Goal: Task Accomplishment & Management: Use online tool/utility

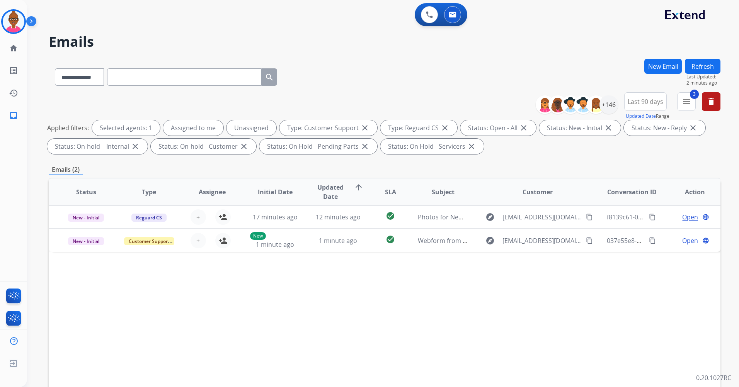
select select "**********"
click at [710, 103] on mat-icon "delete" at bounding box center [711, 101] width 9 height 9
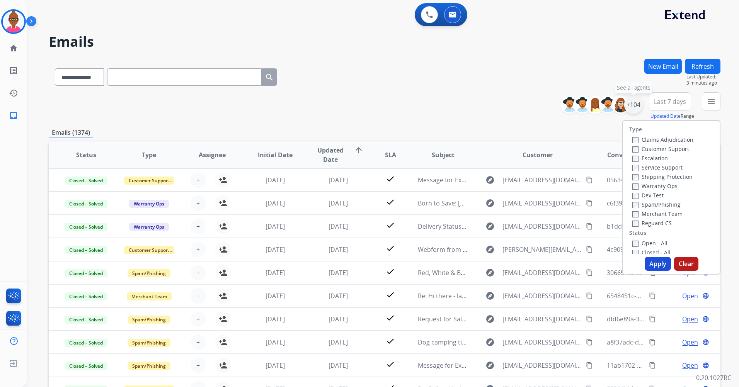
click at [633, 107] on div "+104" at bounding box center [634, 105] width 19 height 19
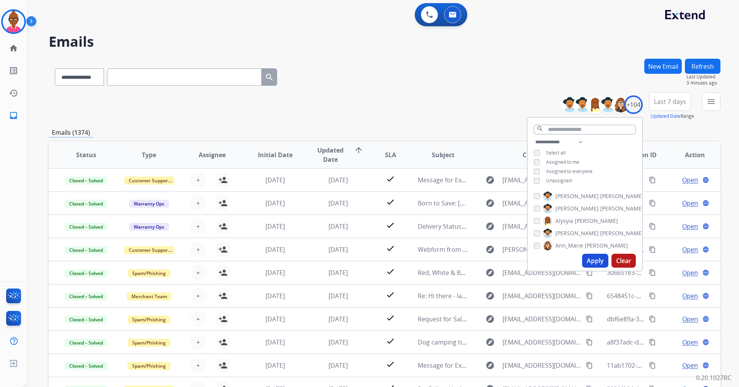
click at [599, 264] on button "Apply" at bounding box center [595, 261] width 26 height 14
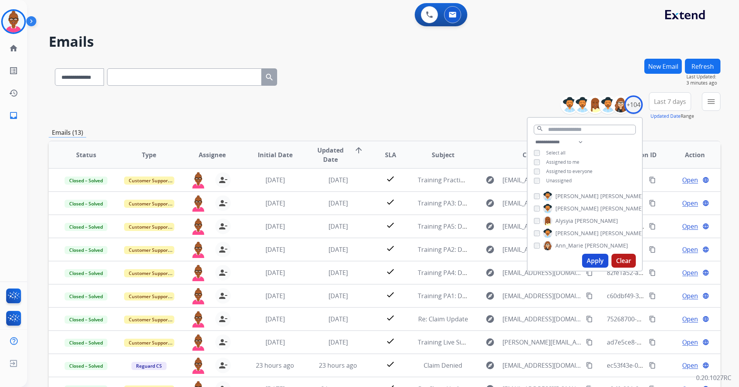
click at [368, 113] on div "**********" at bounding box center [385, 106] width 672 height 28
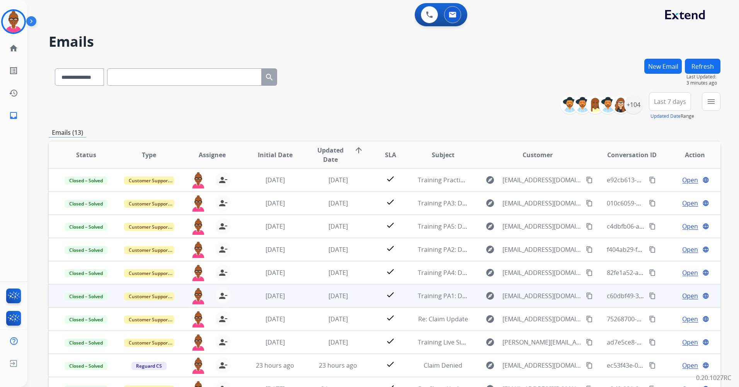
scroll to position [1, 0]
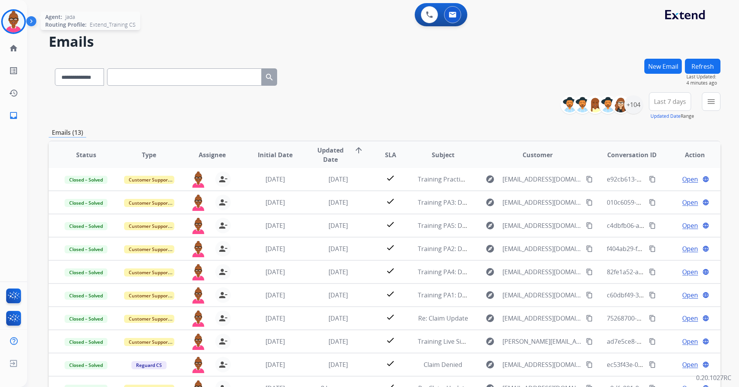
click at [7, 25] on img at bounding box center [14, 22] width 22 height 22
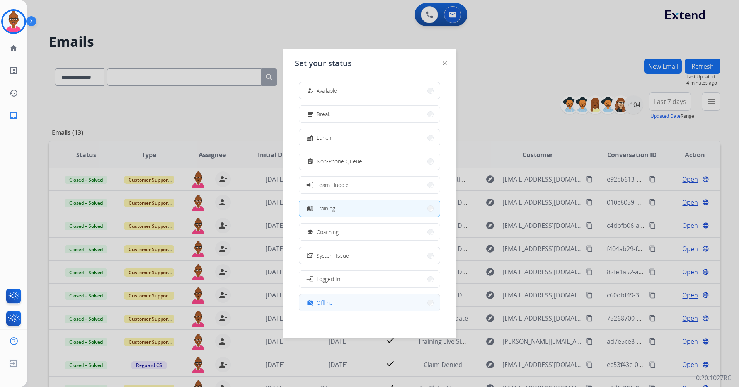
click at [338, 307] on button "work_off Offline" at bounding box center [369, 303] width 141 height 17
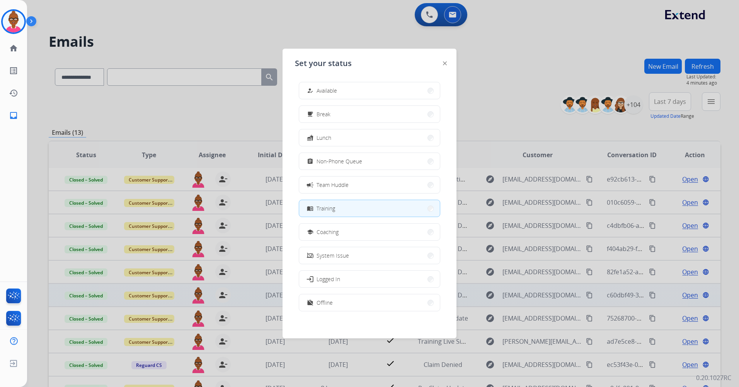
click at [338, 307] on td "[DATE]" at bounding box center [332, 295] width 63 height 23
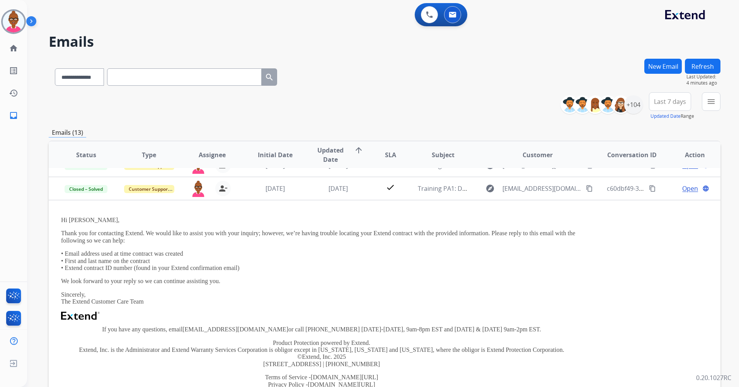
scroll to position [116, 0]
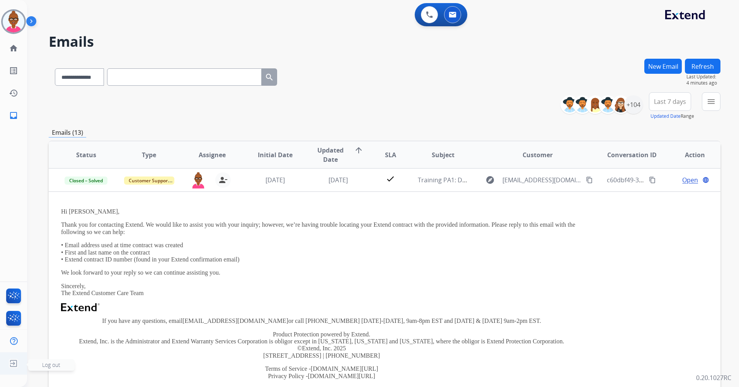
click at [18, 367] on img at bounding box center [14, 364] width 14 height 15
